Goal: Check status: Check status

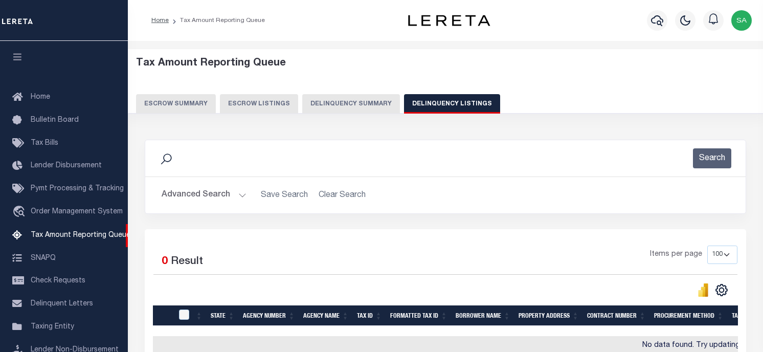
select select "100"
click at [439, 232] on div "Selected 0 Result Items per page 10 25 50 100 500" at bounding box center [446, 296] width 602 height 135
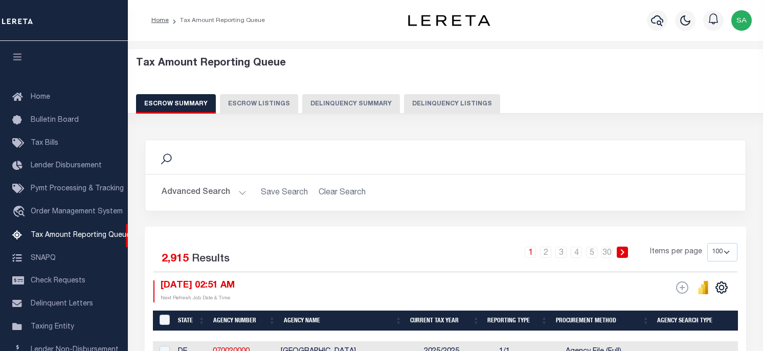
select select "100"
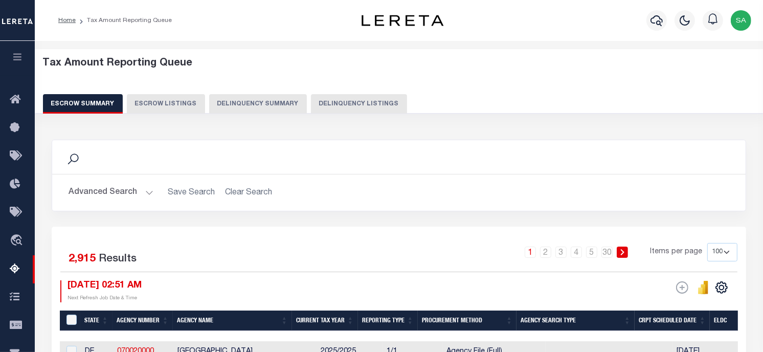
click at [357, 106] on button "Delinquency Listings" at bounding box center [359, 103] width 96 height 19
select select "100"
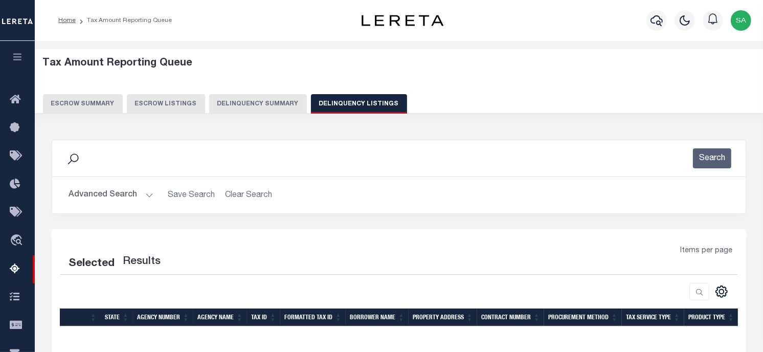
select select "100"
